Goal: Find specific page/section: Find specific page/section

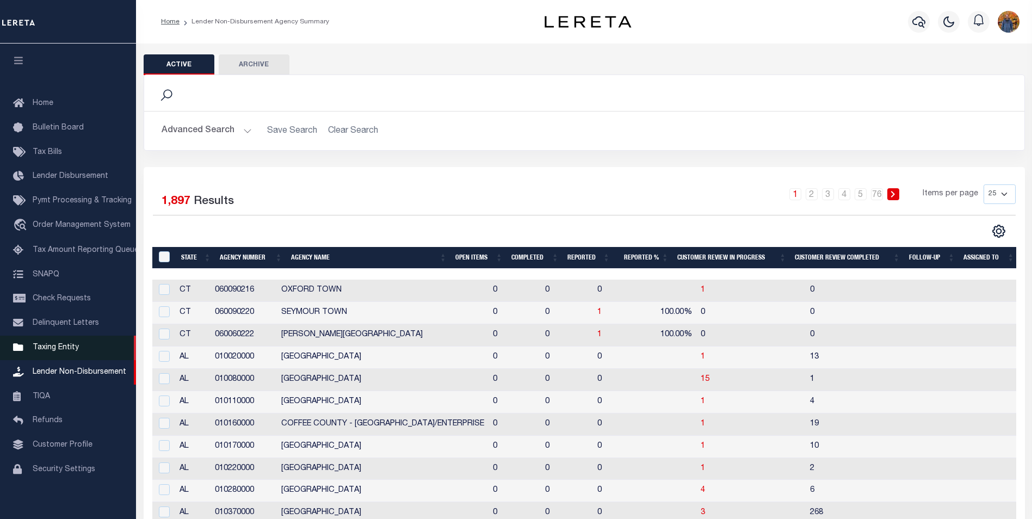
scroll to position [11, 0]
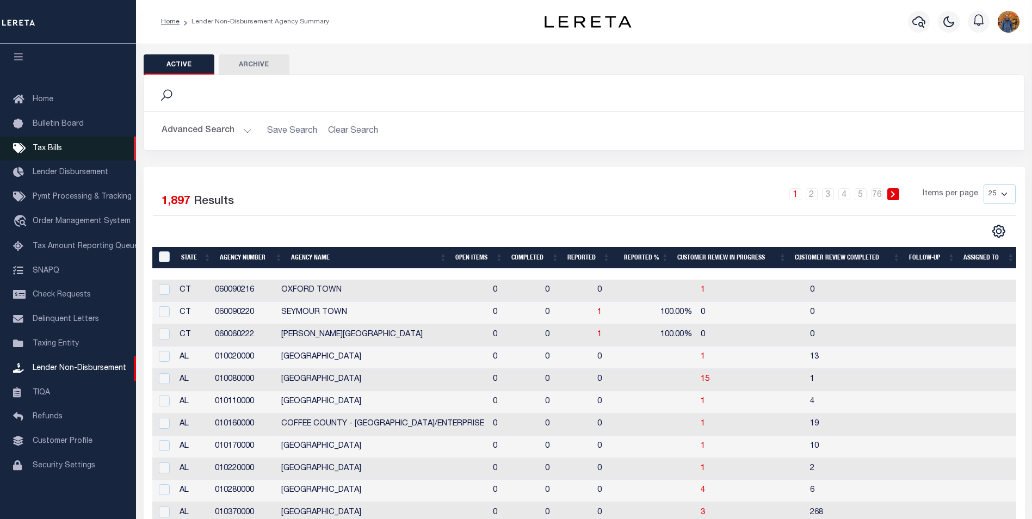
click at [45, 145] on span "Tax Bills" at bounding box center [47, 149] width 29 height 8
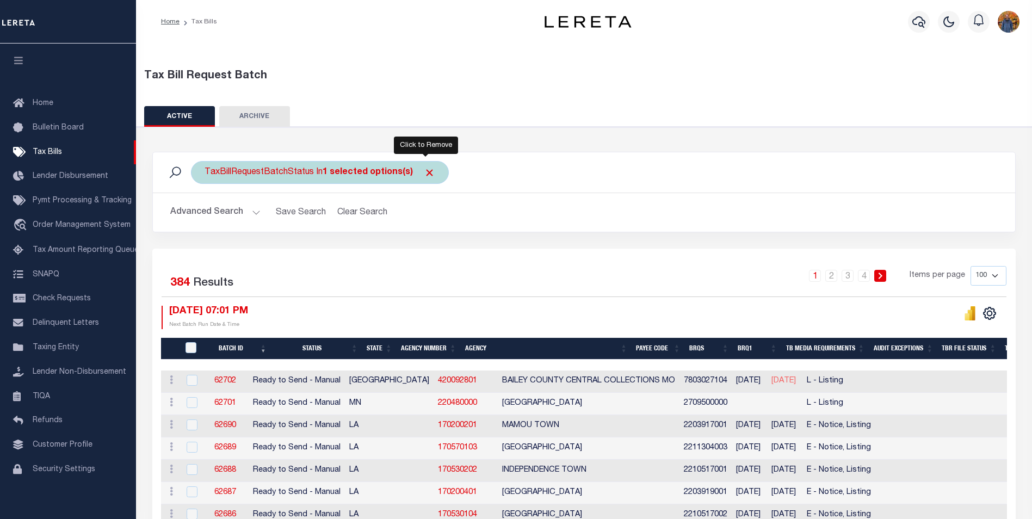
click at [424, 171] on span "Click to Remove" at bounding box center [429, 172] width 11 height 11
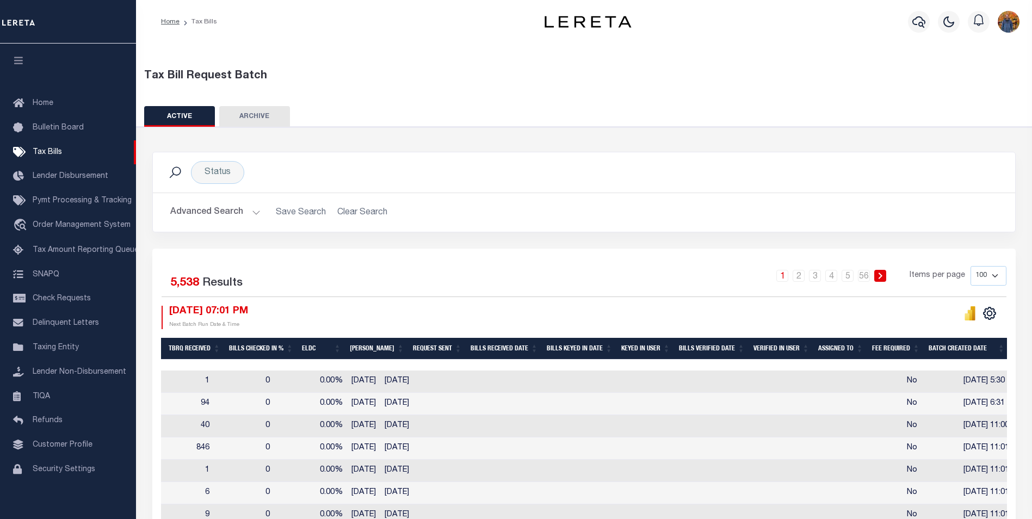
scroll to position [0, 862]
click at [963, 362] on div at bounding box center [153, 365] width 1708 height 11
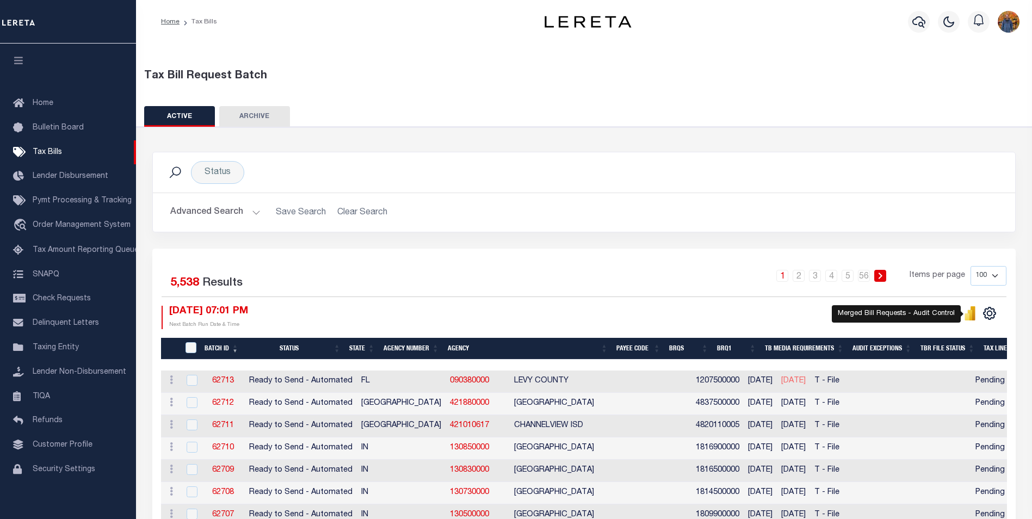
click at [969, 318] on icon "" at bounding box center [967, 316] width 5 height 7
